Goal: Transaction & Acquisition: Purchase product/service

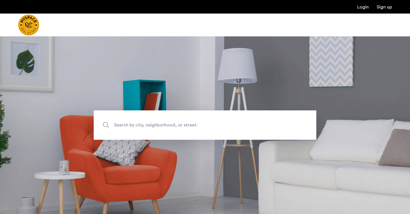
click at [33, 23] on img "Cazamio Logo" at bounding box center [28, 24] width 21 height 21
click at [40, 25] on div at bounding box center [45, 25] width 55 height 23
click at [35, 25] on img "Cazamio Logo" at bounding box center [28, 24] width 21 height 21
click at [32, 33] on img "Cazamio Logo" at bounding box center [28, 24] width 21 height 21
click at [110, 31] on div at bounding box center [205, 25] width 410 height 23
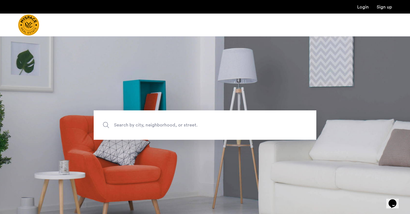
click at [123, 121] on span "Search by city, neighborhood, or street." at bounding box center [192, 125] width 156 height 8
click at [123, 121] on input "Search by city, neighborhood, or street." at bounding box center [205, 124] width 222 height 29
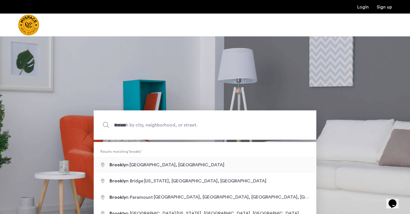
type input "**********"
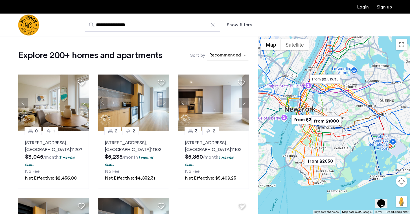
click at [215, 58] on div "sort-apartment" at bounding box center [224, 56] width 33 height 8
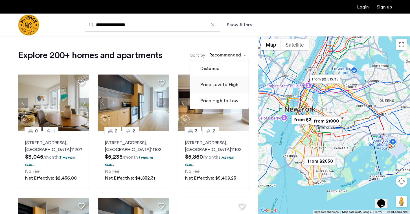
click at [206, 88] on label "Price Low to High" at bounding box center [218, 84] width 39 height 7
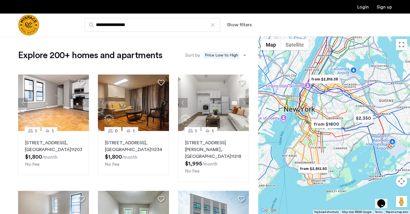
click at [223, 55] on span "Price Low to High" at bounding box center [221, 55] width 36 height 7
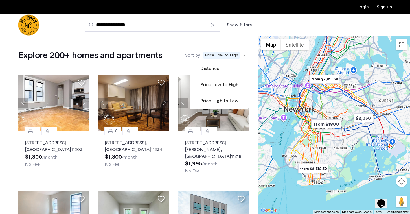
click at [203, 109] on ng-dropdown-panel "Distance Price Low to High Price High to Low" at bounding box center [218, 84] width 59 height 49
click at [203, 100] on label "Price High to Low" at bounding box center [218, 100] width 39 height 7
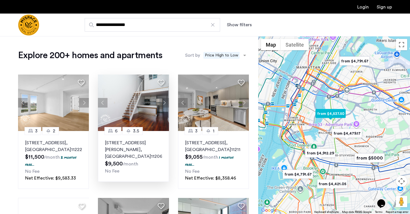
scroll to position [488, 0]
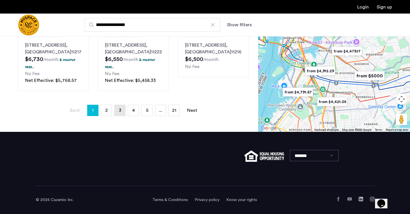
click at [120, 112] on span "3" at bounding box center [120, 110] width 3 height 5
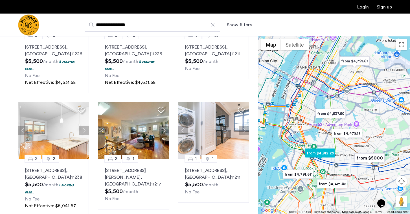
scroll to position [481, 0]
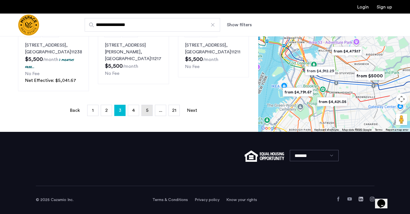
click at [144, 109] on link "page 5" at bounding box center [147, 110] width 11 height 11
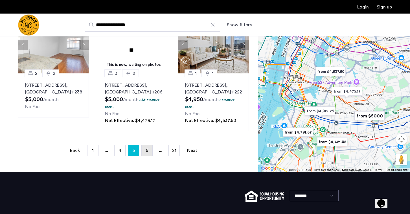
click at [147, 148] on span "6" at bounding box center [146, 150] width 3 height 5
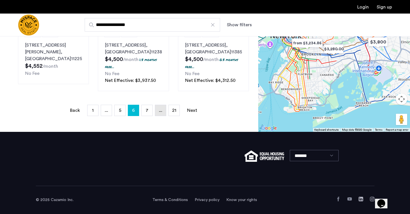
scroll to position [477, 0]
click at [146, 116] on link "page 7" at bounding box center [147, 110] width 11 height 11
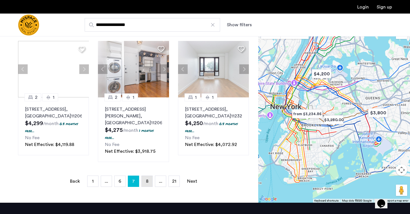
scroll to position [380, 0]
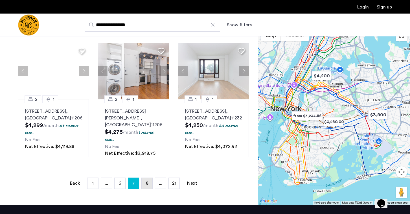
click at [150, 178] on link "page 8" at bounding box center [147, 183] width 11 height 11
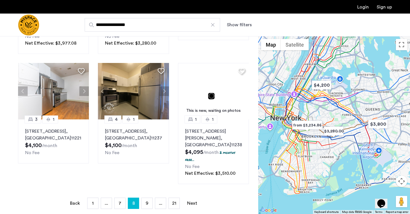
scroll to position [368, 0]
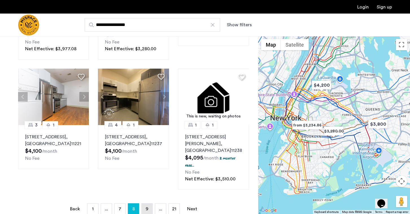
click at [147, 203] on link "page 9" at bounding box center [147, 208] width 11 height 11
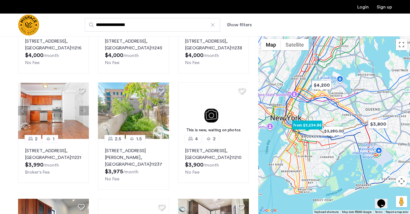
scroll to position [440, 0]
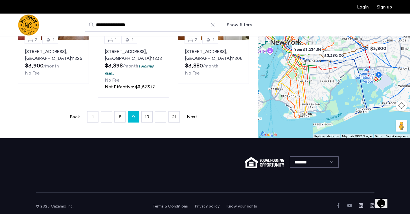
click at [143, 116] on li "page 10" at bounding box center [146, 116] width 11 height 11
click at [145, 114] on span "10" at bounding box center [147, 116] width 5 height 5
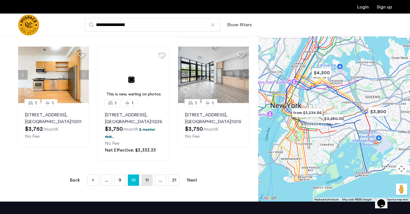
click at [149, 185] on link "page 11" at bounding box center [147, 180] width 11 height 11
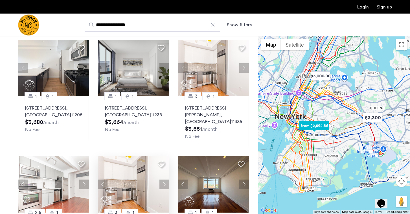
scroll to position [162, 0]
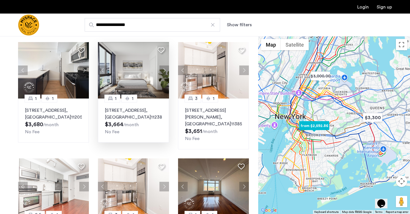
click at [165, 70] on button "Next apartment" at bounding box center [164, 70] width 10 height 10
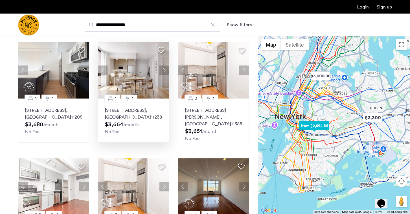
click at [165, 70] on button "Next apartment" at bounding box center [164, 70] width 10 height 10
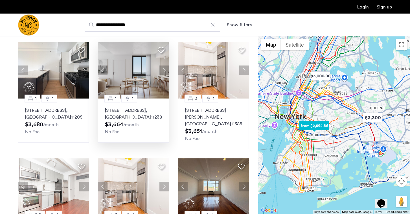
click at [165, 70] on button "Next apartment" at bounding box center [164, 70] width 10 height 10
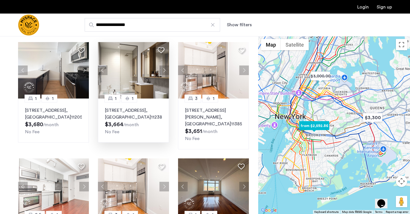
click at [165, 70] on button "Next apartment" at bounding box center [164, 70] width 10 height 10
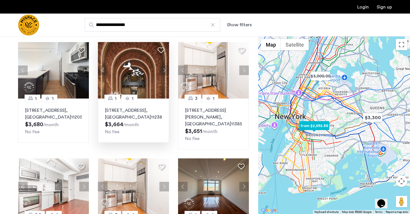
click at [165, 70] on button "Next apartment" at bounding box center [164, 70] width 10 height 10
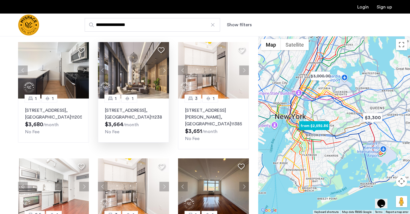
click at [165, 70] on button "Next apartment" at bounding box center [164, 70] width 10 height 10
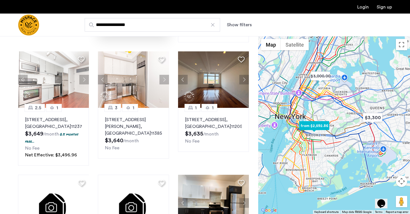
scroll to position [264, 0]
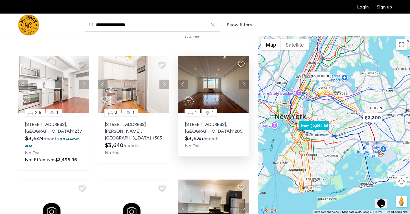
click at [244, 80] on button "Next apartment" at bounding box center [244, 85] width 10 height 10
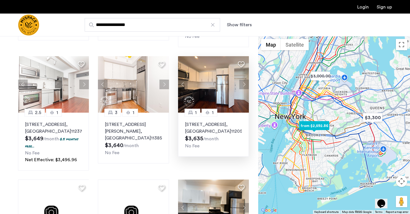
click at [244, 80] on button "Next apartment" at bounding box center [244, 85] width 10 height 10
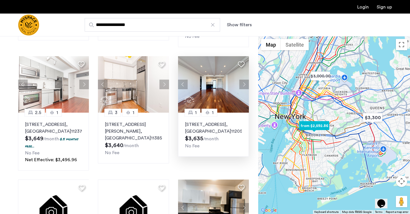
click at [244, 80] on button "Next apartment" at bounding box center [244, 85] width 10 height 10
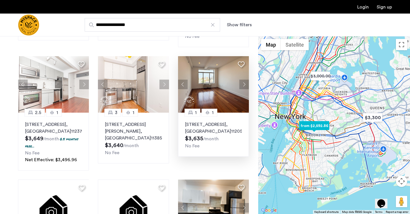
click at [244, 80] on button "Next apartment" at bounding box center [244, 85] width 10 height 10
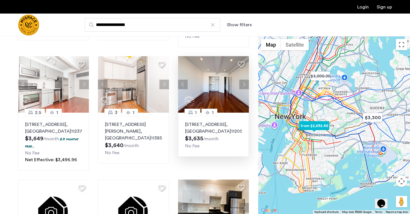
click at [244, 80] on button "Next apartment" at bounding box center [244, 85] width 10 height 10
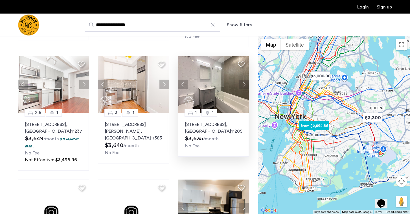
click at [244, 80] on button "Next apartment" at bounding box center [244, 85] width 10 height 10
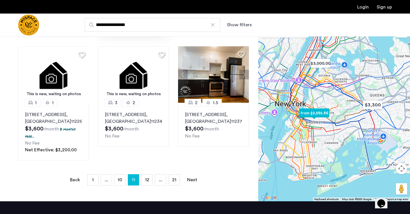
scroll to position [399, 0]
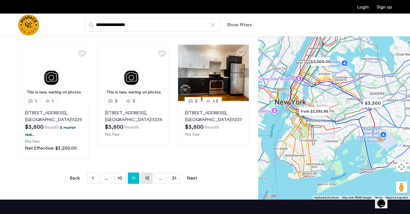
click at [147, 178] on span "12" at bounding box center [147, 178] width 4 height 5
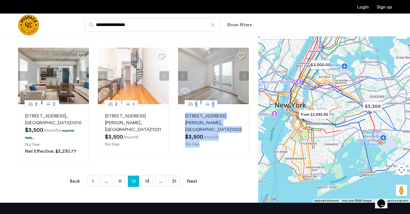
scroll to position [404, 0]
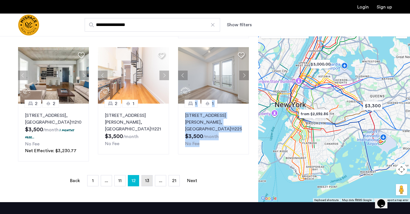
click at [146, 175] on link "page 13" at bounding box center [147, 180] width 11 height 11
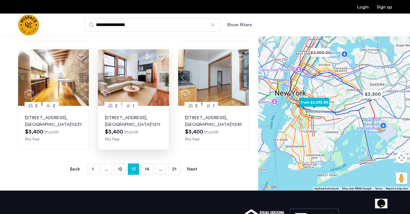
scroll to position [391, 0]
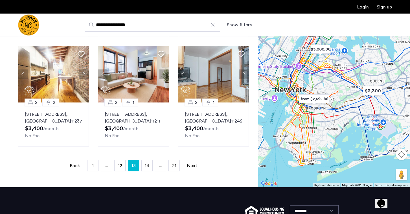
click at [146, 163] on span "14" at bounding box center [147, 165] width 5 height 5
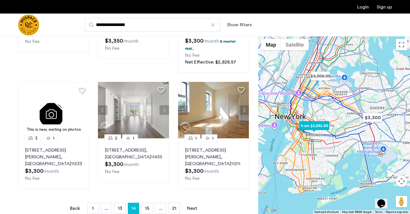
scroll to position [369, 0]
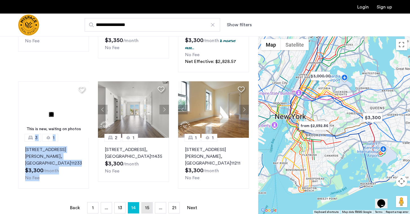
click at [145, 205] on span "15" at bounding box center [147, 207] width 4 height 5
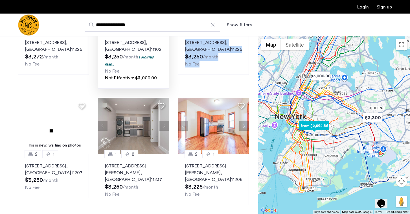
scroll to position [347, 0]
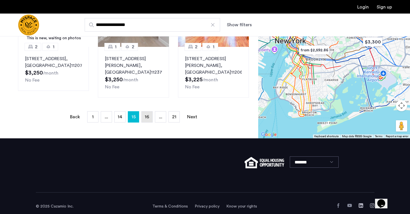
click at [144, 111] on link "page 16" at bounding box center [147, 116] width 11 height 11
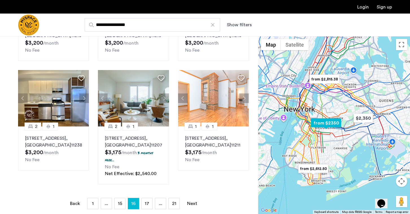
scroll to position [347, 0]
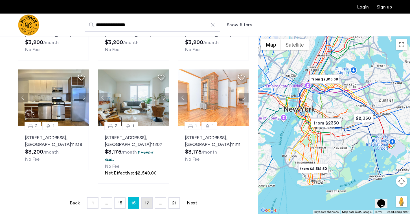
click at [146, 200] on span "17" at bounding box center [147, 202] width 5 height 5
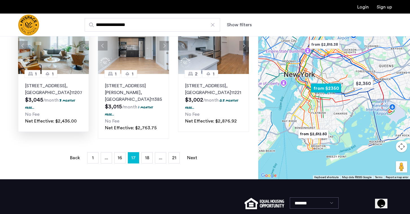
scroll to position [429, 0]
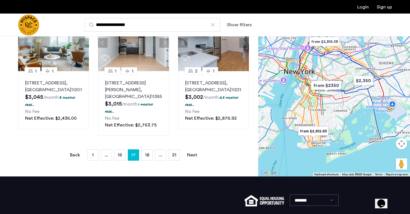
click at [146, 149] on link "page 18" at bounding box center [147, 154] width 11 height 11
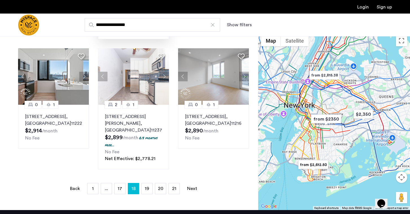
scroll to position [381, 0]
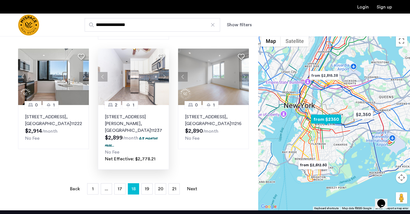
drag, startPoint x: 151, startPoint y: 167, endPoint x: 105, endPoint y: 120, distance: 65.4
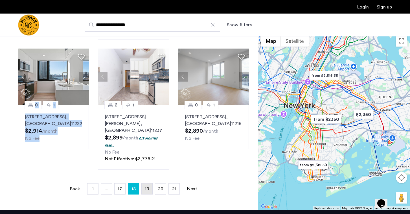
click at [145, 183] on link "page 19" at bounding box center [147, 188] width 11 height 11
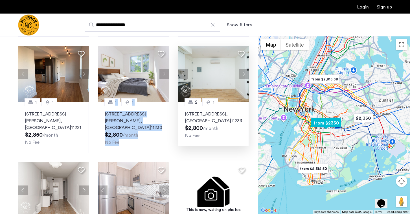
scroll to position [267, 0]
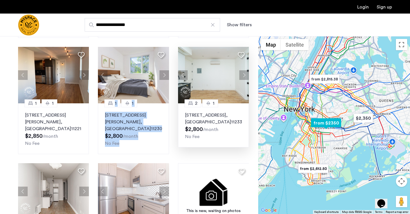
click at [244, 70] on button "Next apartment" at bounding box center [244, 75] width 10 height 10
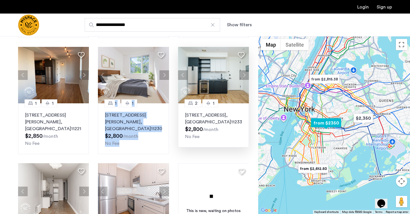
click at [244, 70] on button "Next apartment" at bounding box center [244, 75] width 10 height 10
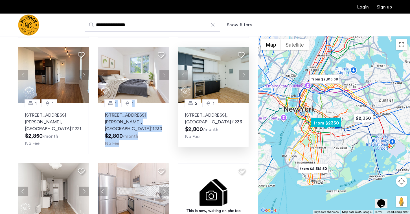
click at [244, 70] on button "Next apartment" at bounding box center [244, 75] width 10 height 10
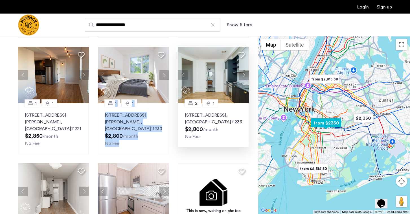
click at [244, 70] on button "Next apartment" at bounding box center [244, 75] width 10 height 10
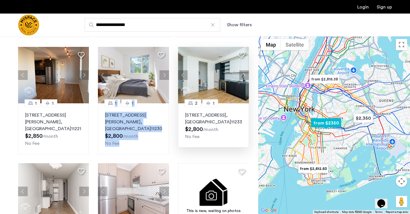
click at [244, 70] on button "Next apartment" at bounding box center [244, 75] width 10 height 10
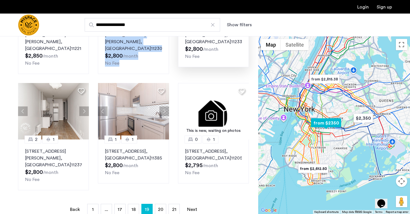
scroll to position [348, 0]
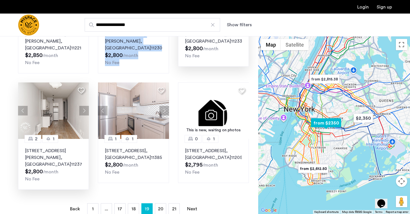
click at [86, 106] on button "Next apartment" at bounding box center [84, 111] width 10 height 10
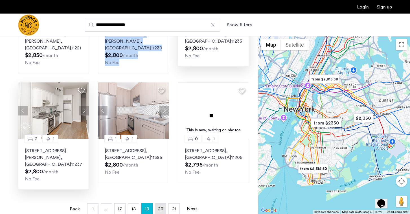
click at [160, 206] on span "20" at bounding box center [160, 208] width 5 height 5
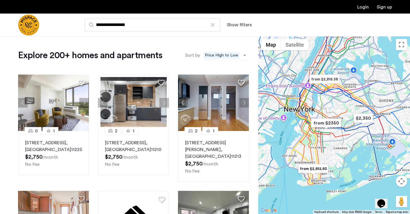
click at [224, 59] on div "Recommended × Price High to Low" at bounding box center [221, 55] width 40 height 10
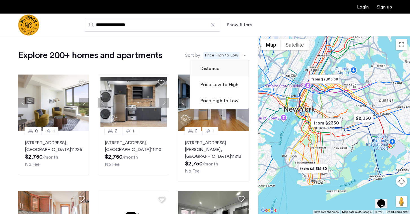
click at [212, 70] on label "Distance" at bounding box center [209, 68] width 20 height 7
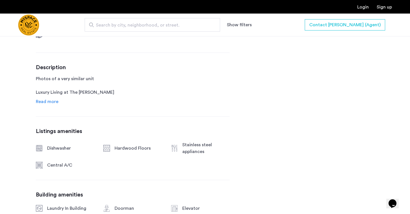
scroll to position [281, 0]
click at [46, 99] on span "Read more" at bounding box center [47, 101] width 23 height 5
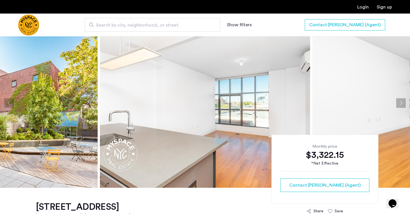
scroll to position [0, 0]
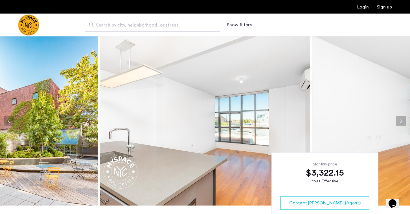
click at [191, 136] on img at bounding box center [205, 120] width 210 height 169
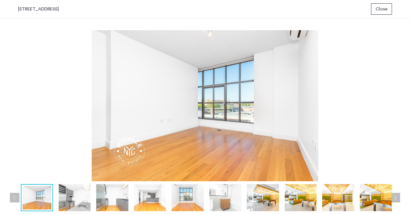
click at [121, 198] on img at bounding box center [112, 197] width 32 height 27
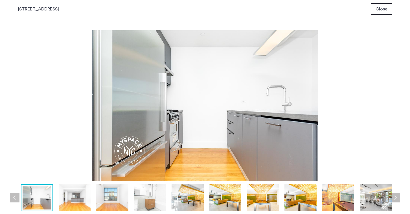
click at [80, 202] on img at bounding box center [75, 197] width 32 height 27
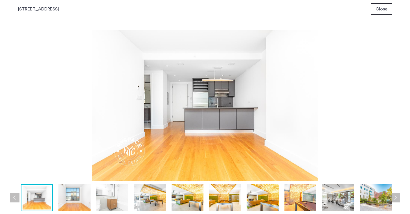
click at [84, 198] on img at bounding box center [74, 197] width 32 height 27
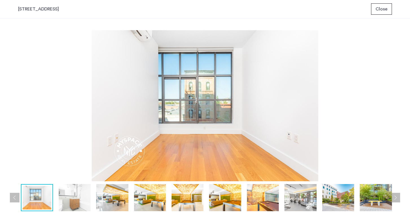
click at [85, 200] on img at bounding box center [75, 197] width 32 height 27
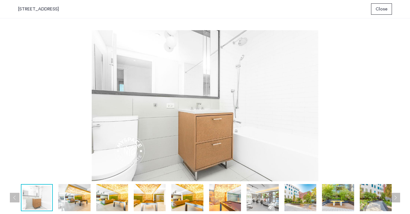
click at [86, 202] on img at bounding box center [74, 197] width 32 height 27
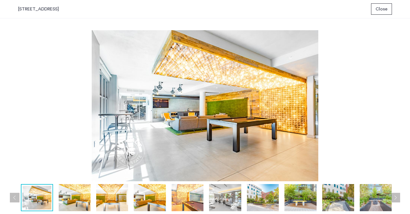
click at [99, 197] on img at bounding box center [112, 197] width 32 height 27
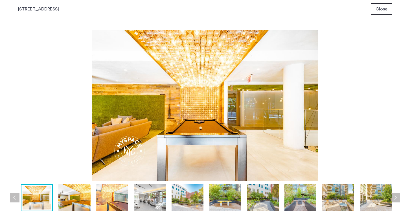
click at [113, 197] on img at bounding box center [112, 197] width 32 height 27
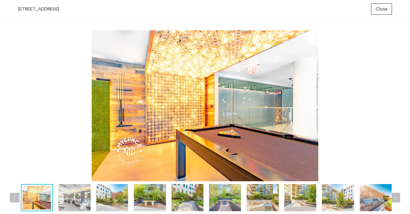
click at [127, 195] on img at bounding box center [112, 197] width 32 height 27
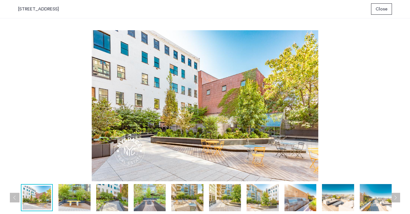
click at [145, 195] on img at bounding box center [150, 197] width 32 height 27
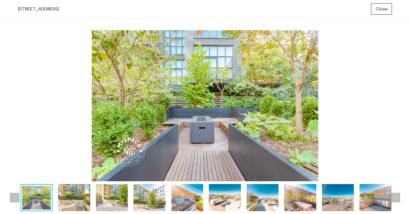
click at [161, 200] on img at bounding box center [149, 197] width 32 height 27
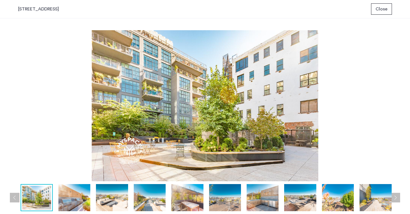
click at [179, 200] on img at bounding box center [187, 197] width 32 height 27
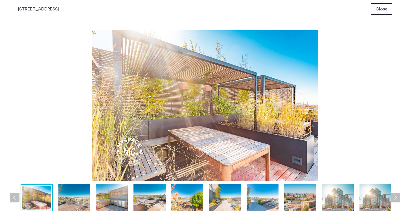
click at [201, 196] on img at bounding box center [187, 197] width 32 height 27
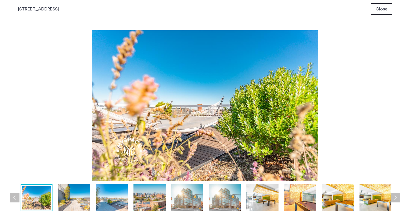
click at [216, 196] on img at bounding box center [225, 197] width 32 height 27
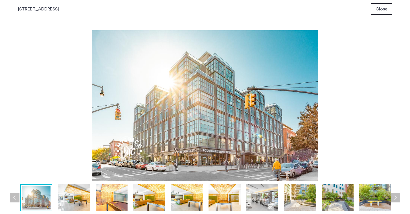
click at [229, 198] on img at bounding box center [224, 197] width 32 height 27
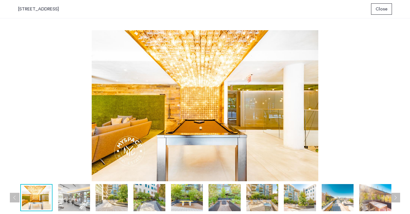
click at [189, 200] on img at bounding box center [187, 197] width 32 height 27
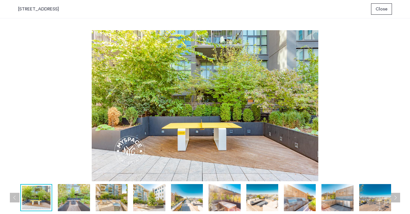
click at [227, 192] on img at bounding box center [224, 197] width 32 height 27
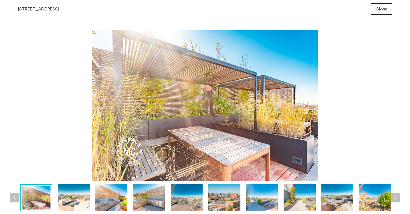
click at [261, 191] on img at bounding box center [262, 197] width 32 height 27
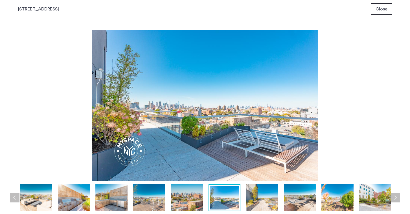
click at [293, 193] on img at bounding box center [300, 197] width 32 height 27
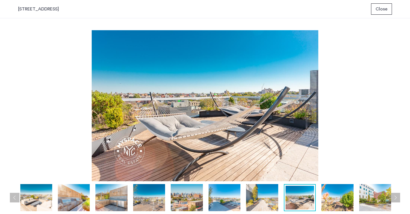
click at [310, 196] on img at bounding box center [299, 198] width 28 height 24
click at [331, 194] on img at bounding box center [337, 197] width 32 height 27
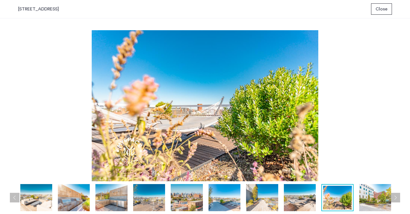
click at [361, 192] on img at bounding box center [375, 197] width 32 height 27
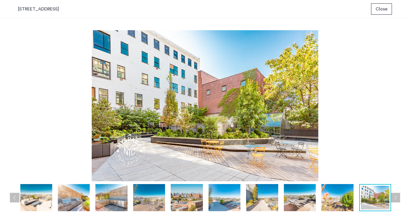
click at [390, 3] on button "Close" at bounding box center [381, 8] width 21 height 11
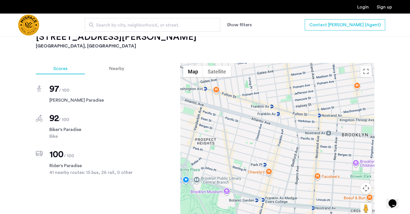
scroll to position [581, 0]
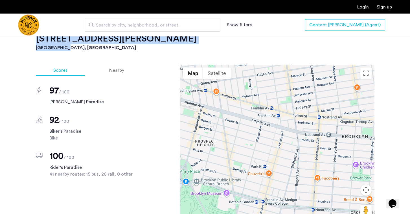
drag, startPoint x: 131, startPoint y: 39, endPoint x: 41, endPoint y: 42, distance: 89.7
click at [36, 41] on div "1040 Dean St, Unit 614 Brooklyn, NY" at bounding box center [205, 42] width 338 height 18
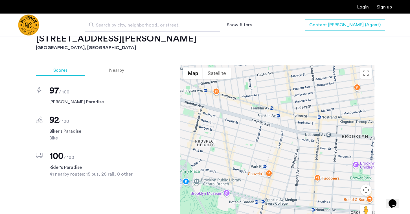
click at [151, 56] on div "1040 Dean St, Unit 614 Brooklyn, NY Scores Nearby 97 / 100 Walker's Paradise 92…" at bounding box center [205, 139] width 338 height 212
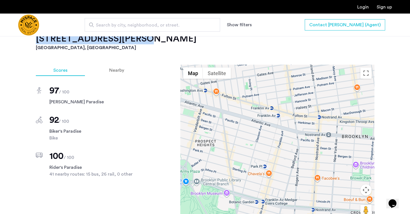
drag, startPoint x: 140, startPoint y: 43, endPoint x: 34, endPoint y: 39, distance: 105.8
click at [34, 39] on div "608 Franklin Avenue, Unit 614 Brooklyn, NY , 11238 1 months free $3,599 - Gross…" at bounding box center [204, 13] width 355 height 778
copy h2 "1040 Dean St, Unit 614"
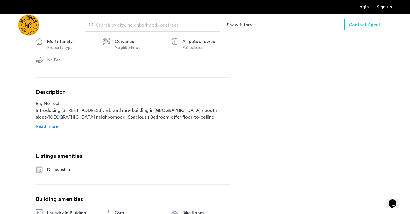
scroll to position [232, 0]
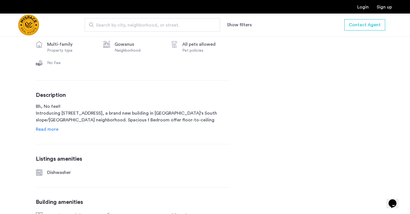
click at [52, 132] on link "Read more" at bounding box center [47, 129] width 23 height 7
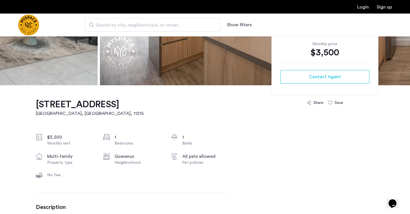
scroll to position [118, 0]
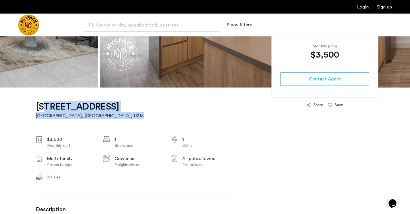
drag, startPoint x: 129, startPoint y: 105, endPoint x: 39, endPoint y: 107, distance: 89.4
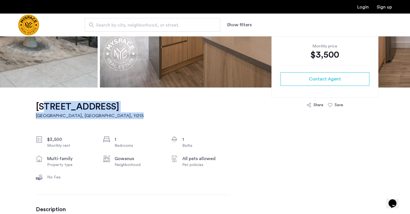
drag, startPoint x: 143, startPoint y: 109, endPoint x: 42, endPoint y: 109, distance: 100.6
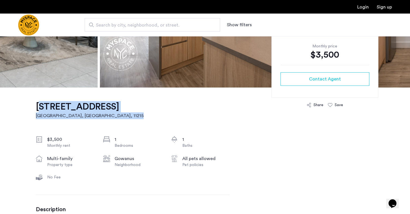
drag, startPoint x: 147, startPoint y: 104, endPoint x: 34, endPoint y: 107, distance: 113.1
copy link "[STREET_ADDRESS]"
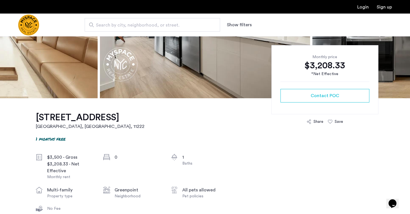
scroll to position [100, 0]
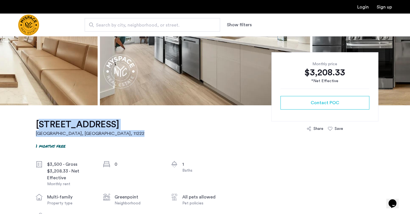
drag, startPoint x: 142, startPoint y: 125, endPoint x: 35, endPoint y: 127, distance: 106.6
copy link "[STREET_ADDRESS]"
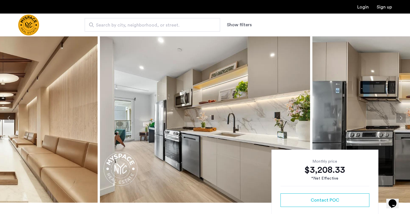
scroll to position [0, 0]
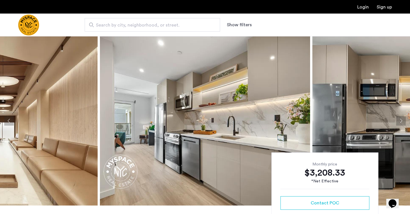
click at [169, 116] on img at bounding box center [205, 120] width 210 height 169
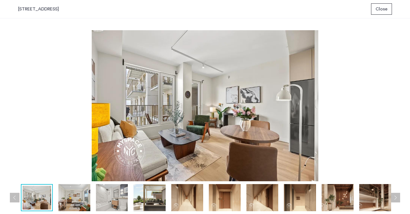
click at [372, 14] on button "Close" at bounding box center [381, 8] width 21 height 11
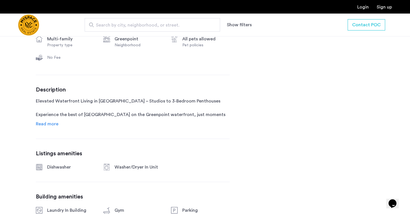
scroll to position [259, 0]
click at [50, 121] on span "Read more" at bounding box center [47, 123] width 23 height 5
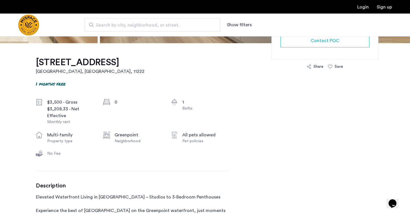
scroll to position [157, 0]
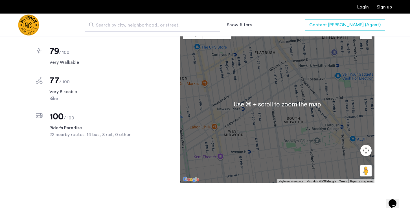
scroll to position [540, 0]
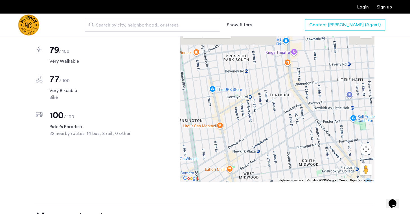
drag, startPoint x: 204, startPoint y: 100, endPoint x: 220, endPoint y: 145, distance: 47.2
click at [220, 145] on div at bounding box center [277, 103] width 194 height 158
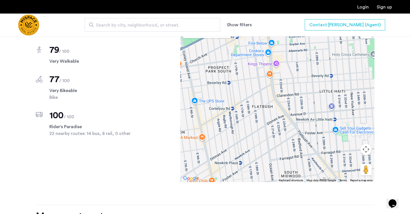
drag, startPoint x: 240, startPoint y: 131, endPoint x: 218, endPoint y: 165, distance: 39.6
click at [218, 165] on div at bounding box center [277, 103] width 194 height 158
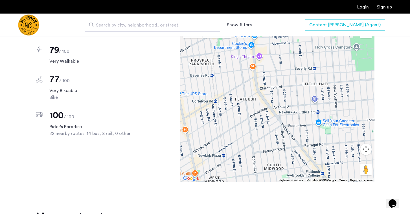
drag, startPoint x: 242, startPoint y: 126, endPoint x: 254, endPoint y: 75, distance: 52.9
click at [254, 75] on div at bounding box center [277, 103] width 194 height 158
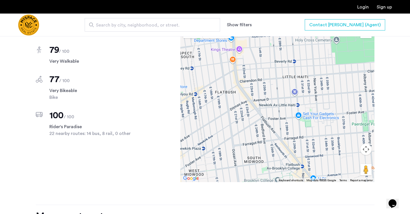
click at [297, 93] on div at bounding box center [277, 103] width 194 height 158
click at [293, 92] on div at bounding box center [277, 103] width 194 height 158
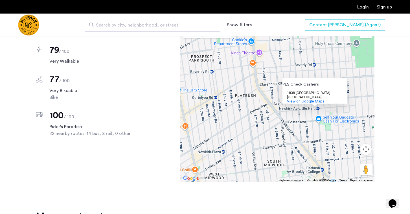
drag, startPoint x: 243, startPoint y: 120, endPoint x: 271, endPoint y: 128, distance: 29.6
click at [271, 127] on div "PLS Check Cashers PLS Check Cashers 1838 Nostrand Ave Brooklyn, NY 11226 View o…" at bounding box center [277, 103] width 194 height 158
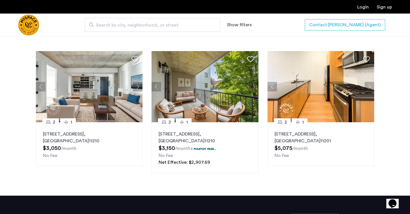
scroll to position [725, 0]
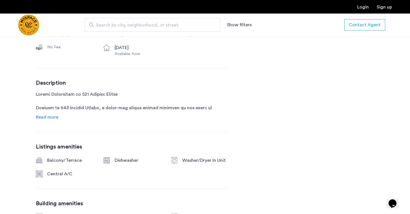
scroll to position [248, 0]
click at [51, 122] on div "[STREET_ADDRESS][PERSON_NAME] $3,500 Monthly rent 1 Bedrooms 1 Baths multi-fami…" at bounding box center [133, 130] width 194 height 346
click at [50, 120] on link "Read more" at bounding box center [47, 116] width 23 height 7
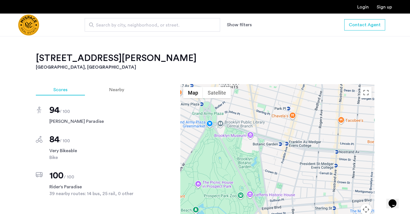
scroll to position [670, 0]
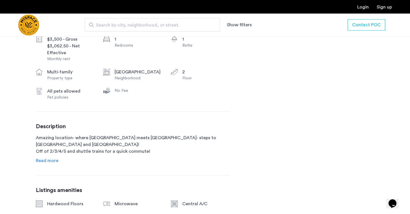
scroll to position [226, 0]
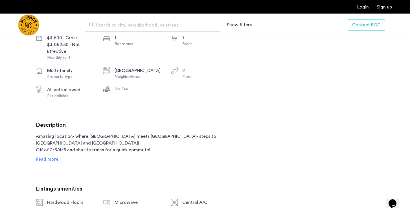
click at [41, 165] on div "[GEOGRAPHIC_DATA] 1.5 months free $3,500 - Gross $3,062.50 - Net Effective Mont…" at bounding box center [133, 144] width 194 height 331
click at [43, 158] on span "Read more" at bounding box center [47, 159] width 23 height 5
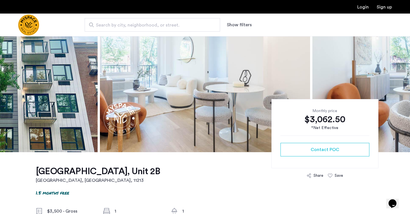
scroll to position [0, 0]
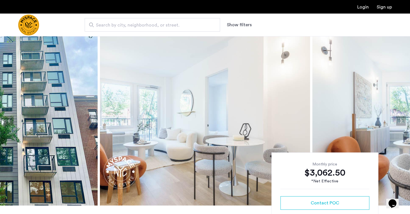
click at [103, 92] on img at bounding box center [205, 120] width 210 height 169
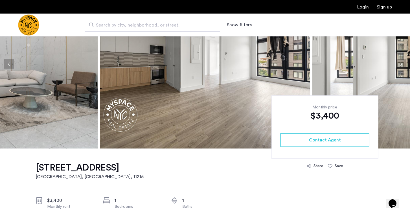
scroll to position [45, 0]
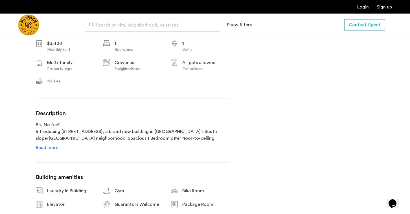
scroll to position [46, 0]
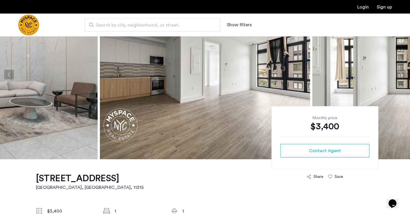
click at [150, 71] on img at bounding box center [205, 74] width 210 height 169
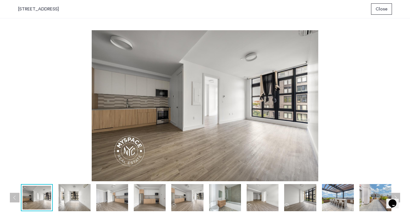
scroll to position [0, 0]
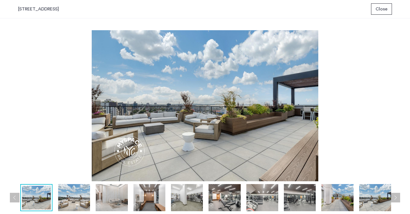
click at [381, 8] on span "Close" at bounding box center [381, 9] width 12 height 7
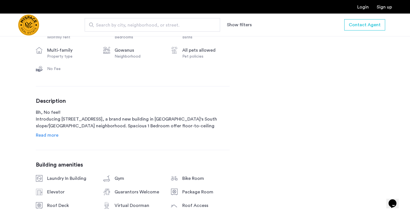
scroll to position [209, 0]
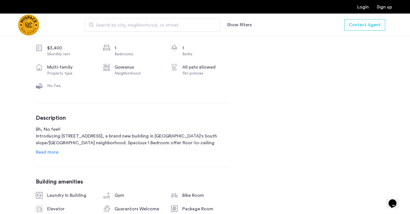
click at [49, 151] on span "Read more" at bounding box center [47, 152] width 23 height 5
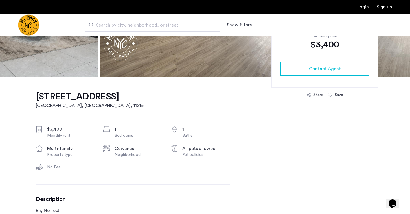
scroll to position [116, 0]
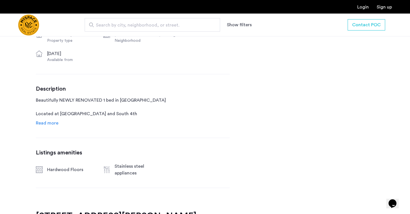
scroll to position [243, 0]
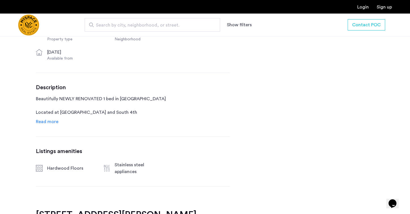
click at [47, 128] on div "[STREET_ADDRESS][PERSON_NAME] $3,300 Monthly rent 1 Bedrooms 1 Baths multi-fami…" at bounding box center [133, 85] width 194 height 247
click at [47, 122] on span "Read more" at bounding box center [47, 121] width 23 height 5
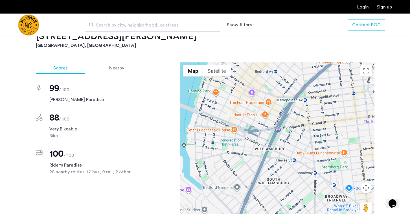
scroll to position [601, 0]
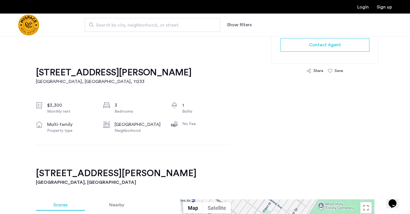
scroll to position [143, 0]
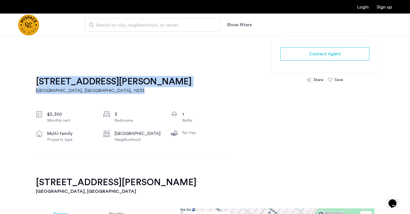
drag, startPoint x: 167, startPoint y: 79, endPoint x: 33, endPoint y: 80, distance: 133.9
copy link "[STREET_ADDRESS][PERSON_NAME]"
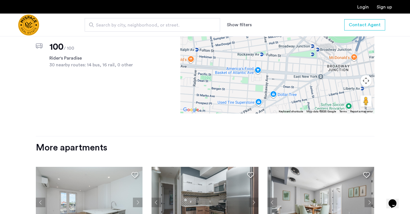
scroll to position [566, 0]
